Goal: Information Seeking & Learning: Learn about a topic

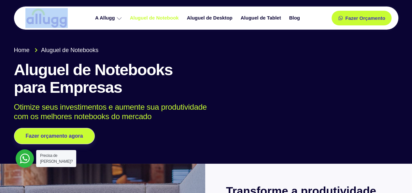
drag, startPoint x: 24, startPoint y: 15, endPoint x: 60, endPoint y: 19, distance: 36.4
click at [60, 19] on div at bounding box center [50, 18] width 52 height 23
copy div
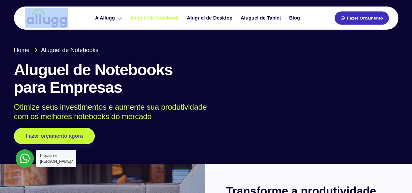
click at [358, 20] on span "Fazer Orçamento" at bounding box center [365, 18] width 36 height 5
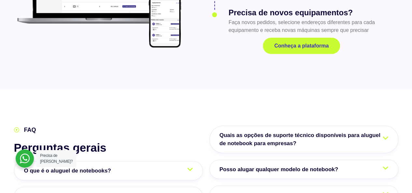
scroll to position [1108, 0]
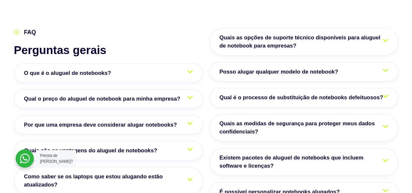
click at [152, 95] on span "Qual o preço do aluguel de notebook para minha empresa?" at bounding box center [104, 99] width 160 height 8
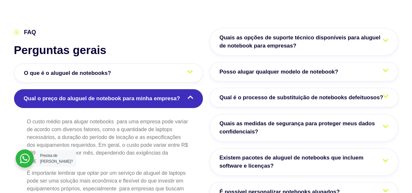
scroll to position [1173, 0]
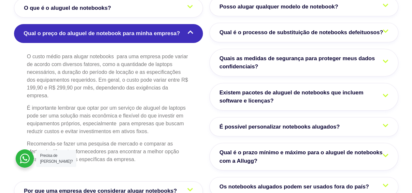
drag, startPoint x: 122, startPoint y: 77, endPoint x: 86, endPoint y: 92, distance: 38.3
click at [86, 104] on p "É importante lembrar que optar por um serviço de aluguel de laptops pode ser um…" at bounding box center [108, 119] width 163 height 31
click at [265, 91] on span "Existem pacotes de aluguel de notebooks que incluem software e licenças?" at bounding box center [304, 97] width 169 height 17
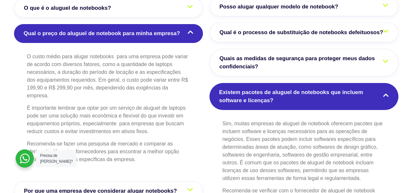
click at [266, 90] on span "Existem pacotes de aluguel de notebooks que incluem software e licenças?" at bounding box center [304, 96] width 170 height 17
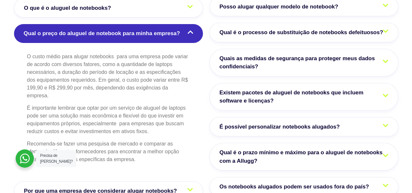
scroll to position [1206, 0]
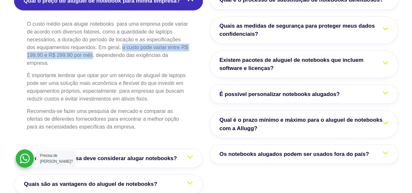
drag, startPoint x: 125, startPoint y: 30, endPoint x: 93, endPoint y: 38, distance: 32.7
click at [93, 38] on p "O custo médio para alugar notebooks para uma empresa pode variar de acordo com …" at bounding box center [108, 43] width 163 height 47
copy p "o custo pode variar entre R$ 199,90 e R$ 299,90 por mês"
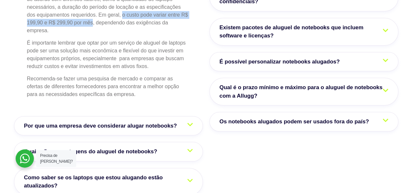
scroll to position [1271, 0]
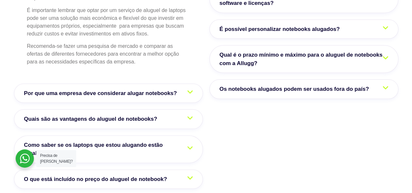
click at [185, 110] on link "Quais são as vantagens do aluguel de notebooks?" at bounding box center [108, 120] width 189 height 20
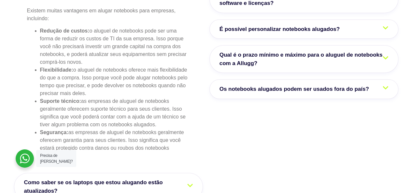
scroll to position [1206, 0]
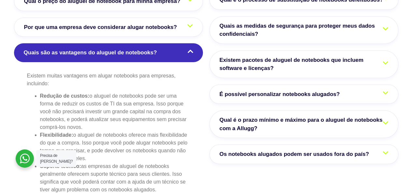
click at [162, 43] on link "Quais são as vantagens do aluguel de notebooks?" at bounding box center [108, 52] width 189 height 19
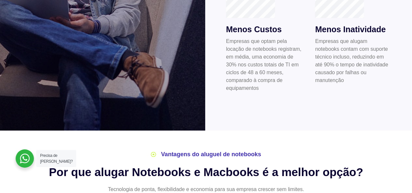
scroll to position [424, 0]
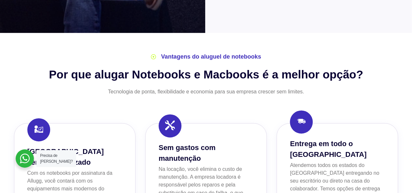
click at [211, 55] on span "Vantagens do aluguel de notebooks" at bounding box center [210, 56] width 102 height 9
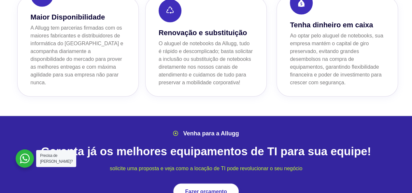
scroll to position [717, 0]
